Goal: Task Accomplishment & Management: Use online tool/utility

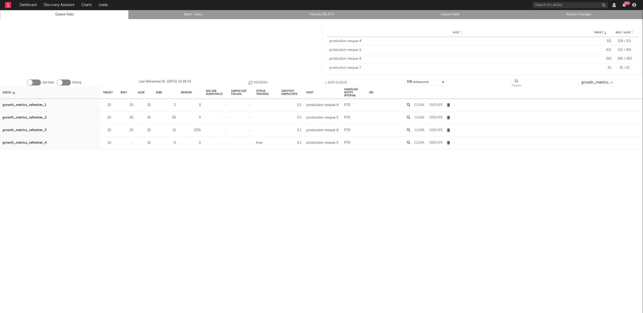
click at [256, 83] on button "Refresh" at bounding box center [258, 83] width 20 height 8
click at [420, 130] on button "Clear" at bounding box center [420, 129] width 10 height 3
click at [420, 116] on button "Clear" at bounding box center [420, 117] width 10 height 3
click at [423, 104] on button "Clear" at bounding box center [420, 104] width 10 height 3
click at [259, 81] on button "Refresh" at bounding box center [258, 83] width 20 height 8
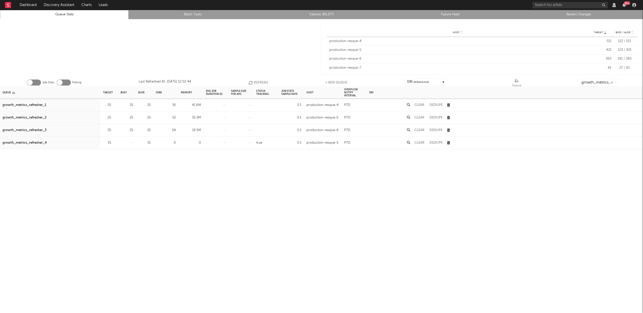
click at [251, 82] on icon "button" at bounding box center [251, 82] width 6 height 4
click at [422, 103] on button "Clear" at bounding box center [420, 104] width 10 height 3
click at [418, 116] on button "Clear" at bounding box center [420, 117] width 10 height 3
click at [417, 129] on button "Clear" at bounding box center [420, 129] width 10 height 3
click at [417, 106] on button "Clear" at bounding box center [420, 104] width 10 height 3
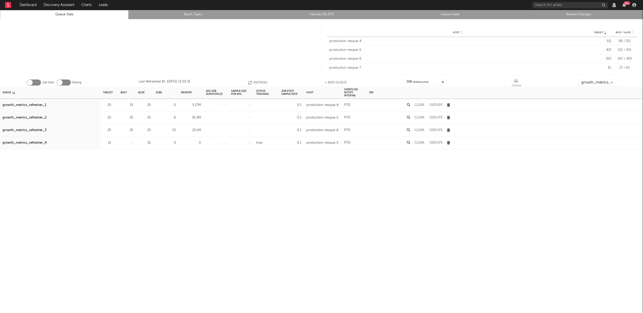
click at [255, 82] on button "Refresh" at bounding box center [258, 83] width 20 height 8
click at [420, 106] on button "Clear" at bounding box center [420, 104] width 10 height 3
click at [420, 118] on button "Clear" at bounding box center [420, 117] width 10 height 3
click at [420, 129] on button "Clear" at bounding box center [420, 129] width 10 height 3
click at [256, 81] on button "Refresh" at bounding box center [258, 83] width 20 height 8
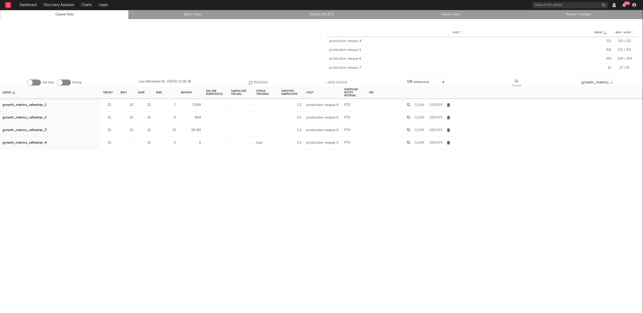
click at [259, 81] on button "Refresh" at bounding box center [258, 83] width 20 height 8
click at [419, 104] on button "Clear" at bounding box center [420, 104] width 10 height 3
click at [420, 119] on button "Clear" at bounding box center [420, 117] width 10 height 3
click at [422, 130] on button "Clear" at bounding box center [420, 129] width 10 height 3
click at [262, 82] on button "Refresh" at bounding box center [258, 83] width 20 height 8
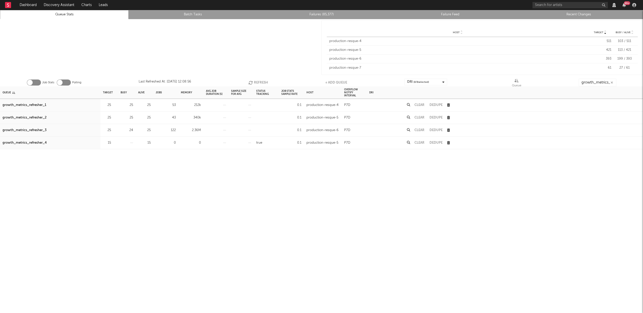
click at [421, 129] on button "Clear" at bounding box center [420, 129] width 10 height 3
click at [419, 117] on button "Clear" at bounding box center [420, 117] width 10 height 3
click at [420, 104] on button "Clear" at bounding box center [420, 104] width 10 height 3
click at [420, 129] on button "Clear" at bounding box center [420, 129] width 10 height 3
click at [254, 81] on button "Refresh" at bounding box center [258, 83] width 20 height 8
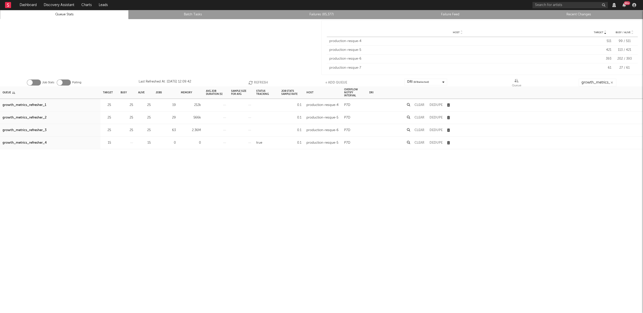
click at [422, 129] on button "Clear" at bounding box center [420, 129] width 10 height 3
click at [420, 116] on button "Clear" at bounding box center [420, 117] width 10 height 3
click at [419, 104] on button "Clear" at bounding box center [420, 104] width 10 height 3
click at [422, 117] on button "Clear" at bounding box center [420, 117] width 10 height 3
click at [422, 130] on button "Clear" at bounding box center [420, 129] width 10 height 3
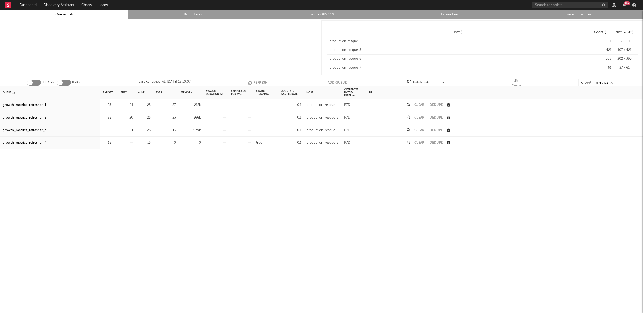
click at [420, 105] on button "Clear" at bounding box center [420, 104] width 10 height 3
click at [256, 81] on button "Refresh" at bounding box center [258, 83] width 20 height 8
click at [421, 103] on div "Clear" at bounding box center [419, 105] width 15 height 13
click at [422, 104] on button "Clear" at bounding box center [420, 104] width 10 height 3
click at [420, 117] on button "Clear" at bounding box center [420, 117] width 10 height 3
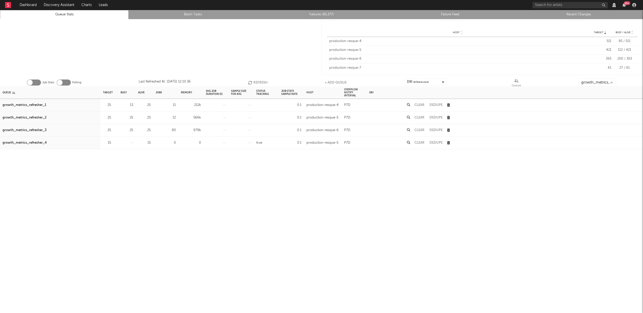
click at [421, 129] on button "Clear" at bounding box center [420, 129] width 10 height 3
click at [262, 81] on button "Refresh" at bounding box center [258, 83] width 20 height 8
click at [262, 83] on button "Refresh" at bounding box center [258, 83] width 20 height 8
click at [421, 129] on button "Clear" at bounding box center [420, 129] width 10 height 3
click at [418, 116] on button "Clear" at bounding box center [420, 117] width 10 height 3
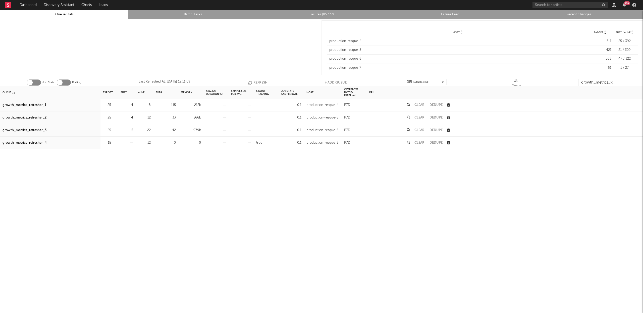
click at [420, 104] on button "Clear" at bounding box center [420, 104] width 10 height 3
click at [256, 81] on button "Refresh" at bounding box center [257, 83] width 20 height 8
click at [254, 83] on button "Refresh" at bounding box center [257, 83] width 20 height 8
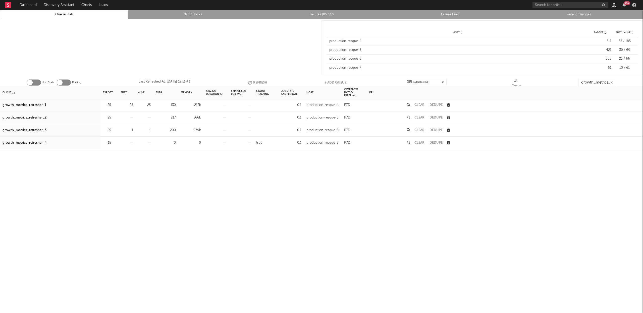
click at [257, 82] on button "Refresh" at bounding box center [258, 83] width 20 height 8
click at [260, 80] on button "Refresh" at bounding box center [258, 83] width 20 height 8
click at [421, 104] on button "Clear" at bounding box center [420, 104] width 10 height 3
click at [262, 83] on button "Refresh" at bounding box center [258, 83] width 20 height 8
click at [264, 82] on button "Refresh" at bounding box center [258, 83] width 20 height 8
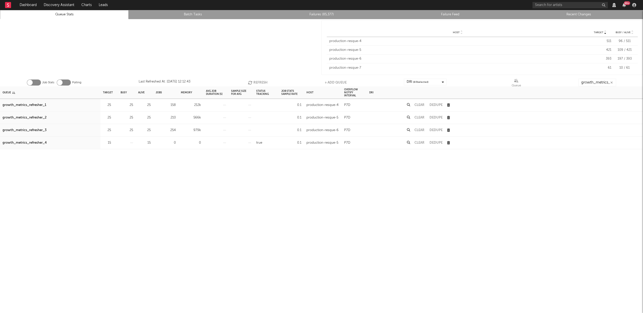
click at [261, 80] on button "Refresh" at bounding box center [258, 83] width 20 height 8
click at [417, 129] on button "Clear" at bounding box center [420, 129] width 10 height 3
click at [417, 117] on button "Clear" at bounding box center [420, 117] width 10 height 3
click at [419, 103] on button "Clear" at bounding box center [420, 104] width 10 height 3
click at [261, 81] on button "Refresh" at bounding box center [258, 83] width 20 height 8
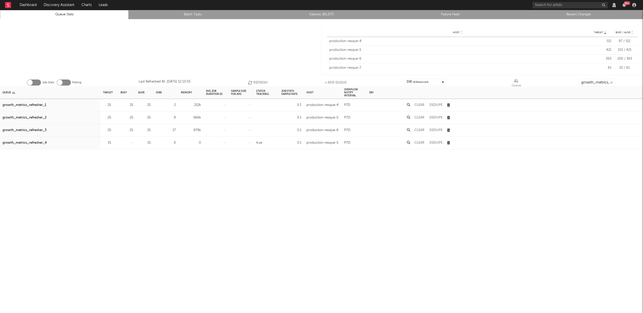
click at [263, 81] on button "Refresh" at bounding box center [258, 83] width 20 height 8
click at [263, 80] on button "Refresh" at bounding box center [258, 83] width 20 height 8
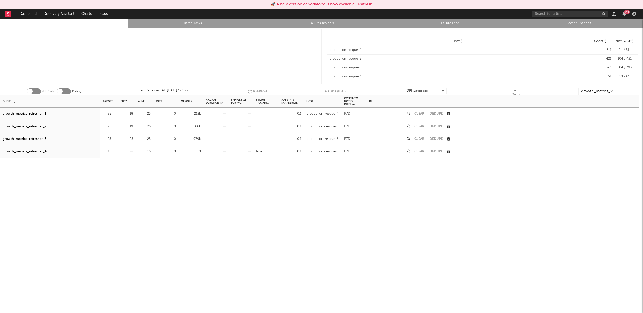
click at [254, 90] on button "Refresh" at bounding box center [258, 91] width 20 height 8
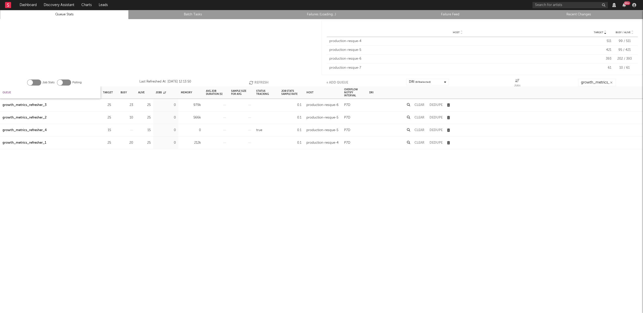
click at [9, 91] on div "Queue" at bounding box center [7, 92] width 9 height 11
click at [259, 80] on button "Refresh" at bounding box center [258, 83] width 20 height 8
click at [260, 80] on button "Refresh" at bounding box center [258, 83] width 20 height 8
click at [419, 129] on button "Clear" at bounding box center [420, 129] width 10 height 3
click at [425, 116] on button "Clear" at bounding box center [420, 117] width 10 height 3
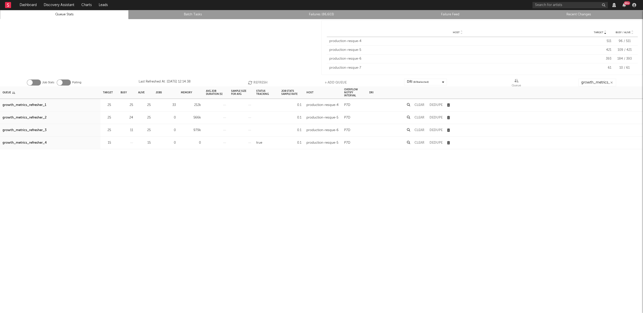
click at [421, 104] on button "Clear" at bounding box center [420, 104] width 10 height 3
click at [260, 82] on button "Refresh" at bounding box center [258, 83] width 20 height 8
click at [260, 80] on button "Refresh" at bounding box center [258, 83] width 20 height 8
click at [419, 129] on button "Clear" at bounding box center [420, 129] width 10 height 3
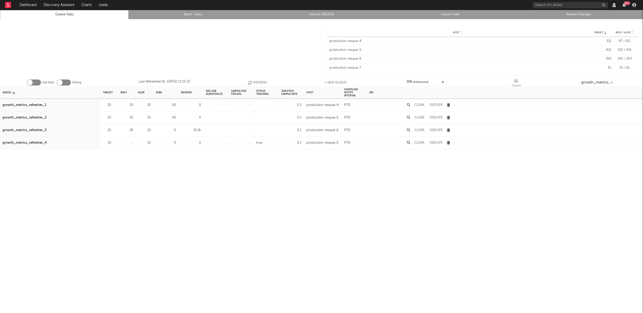
click at [416, 117] on button "Clear" at bounding box center [420, 117] width 10 height 3
click at [418, 106] on button "Clear" at bounding box center [420, 104] width 10 height 3
click at [419, 129] on button "Clear" at bounding box center [420, 129] width 10 height 3
click at [266, 79] on button "Refresh" at bounding box center [258, 83] width 20 height 8
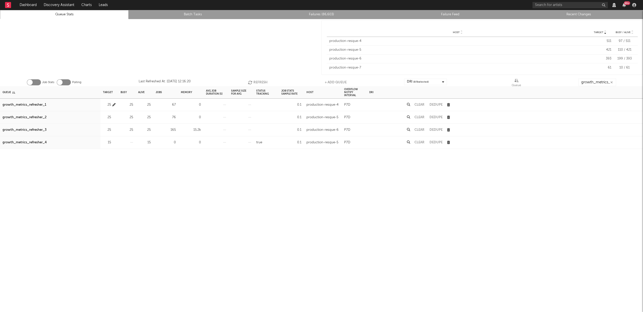
click at [114, 105] on icon "button" at bounding box center [113, 104] width 3 height 3
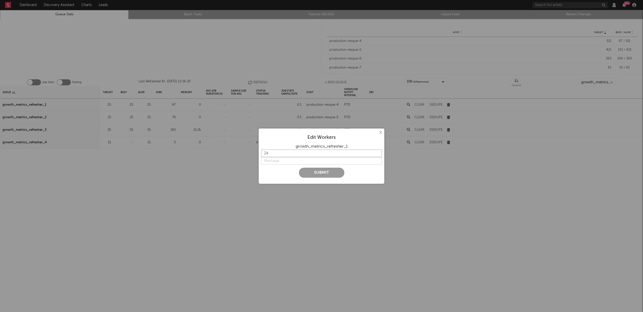
click at [376, 156] on input "24" at bounding box center [321, 154] width 121 height 8
click at [377, 155] on input "23" at bounding box center [321, 154] width 121 height 8
type input "22"
click at [377, 155] on input "22" at bounding box center [321, 154] width 121 height 8
click at [269, 159] on input "string" at bounding box center [321, 161] width 121 height 8
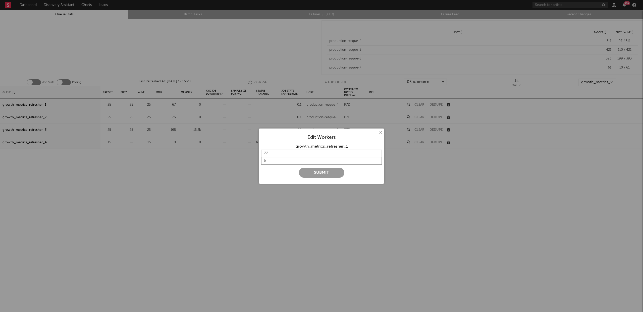
type input "t"
type input "temporary decrease"
click at [331, 174] on button "Submit" at bounding box center [321, 173] width 45 height 10
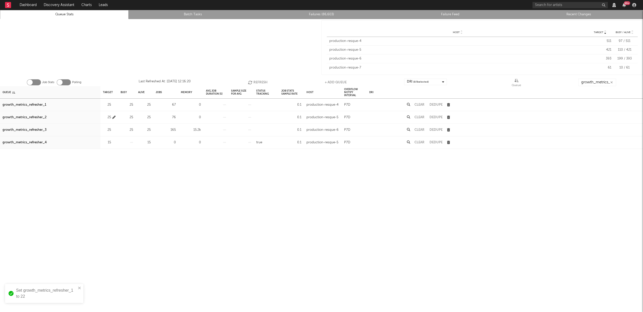
click at [113, 117] on icon "button" at bounding box center [113, 117] width 3 height 3
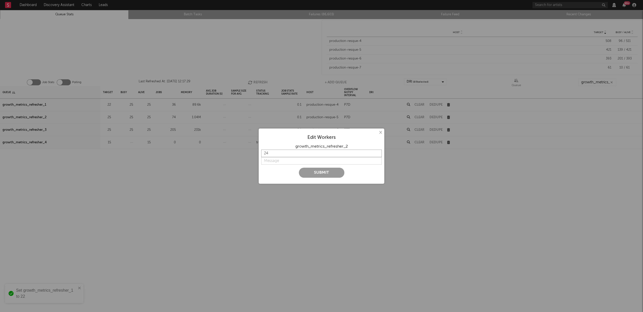
click at [378, 155] on input "24" at bounding box center [321, 154] width 121 height 8
click at [378, 155] on input "23" at bounding box center [321, 154] width 121 height 8
type input "22"
click at [377, 154] on input "22" at bounding box center [321, 154] width 121 height 8
click at [293, 159] on input "string" at bounding box center [321, 161] width 121 height 8
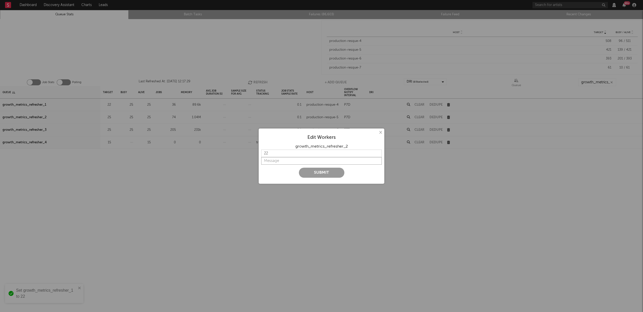
paste input "temporary decrease"
type input "temporary decrease"
click at [321, 172] on button "Submit" at bounding box center [321, 173] width 45 height 10
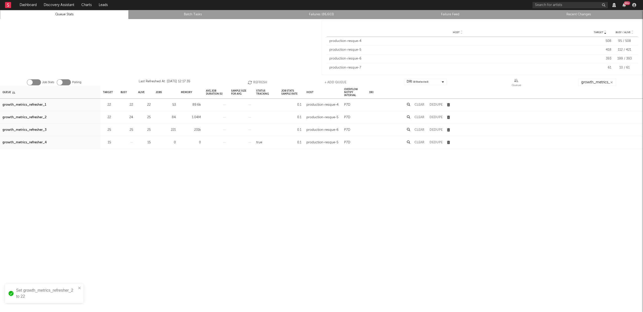
click at [260, 81] on button "Refresh" at bounding box center [258, 83] width 20 height 8
click at [258, 80] on button "Refresh" at bounding box center [258, 83] width 20 height 8
click at [421, 105] on button "Clear" at bounding box center [420, 104] width 10 height 3
click at [421, 117] on button "Clear" at bounding box center [420, 117] width 10 height 3
click at [420, 130] on button "Clear" at bounding box center [420, 129] width 10 height 3
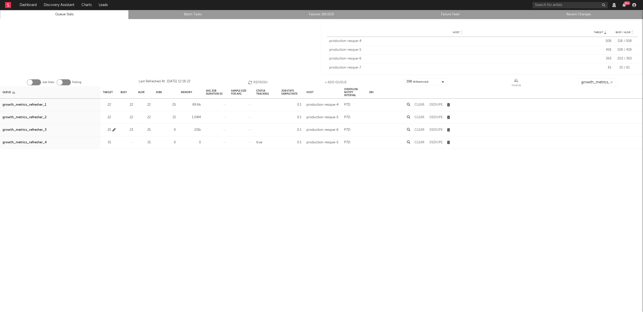
click at [114, 129] on icon "button" at bounding box center [113, 129] width 3 height 3
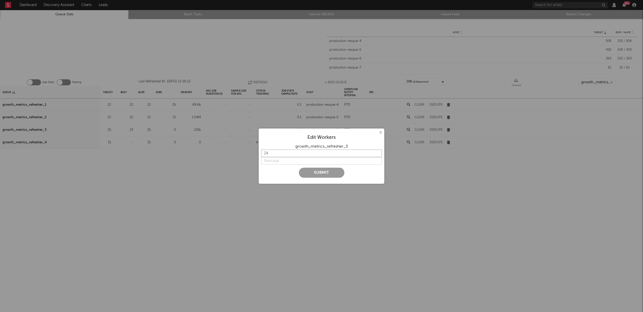
click at [377, 154] on input "24" at bounding box center [321, 154] width 121 height 8
click at [377, 154] on input "23" at bounding box center [321, 154] width 121 height 8
type input "22"
click at [377, 154] on input "22" at bounding box center [321, 154] width 121 height 8
click at [288, 163] on input "string" at bounding box center [321, 161] width 121 height 8
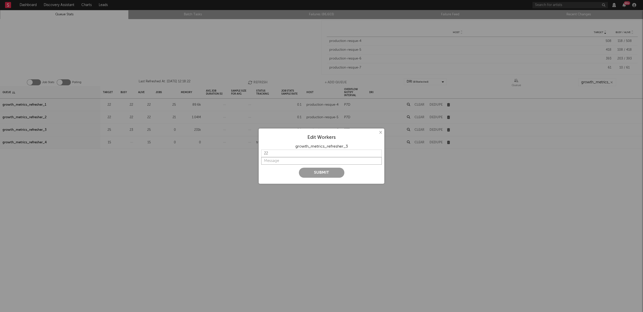
paste input "temporary decrease"
type input "temporary decrease"
click at [316, 173] on button "Submit" at bounding box center [321, 173] width 45 height 10
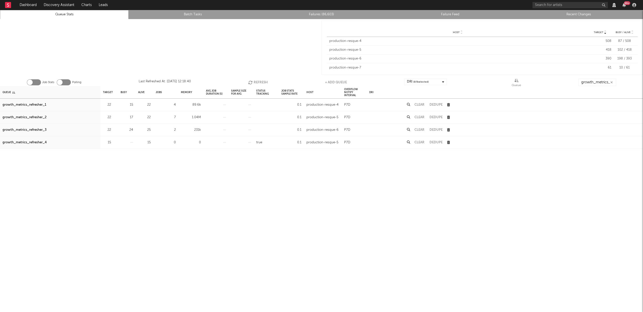
click at [260, 80] on button "Refresh" at bounding box center [258, 83] width 20 height 8
